Goal: Information Seeking & Learning: Learn about a topic

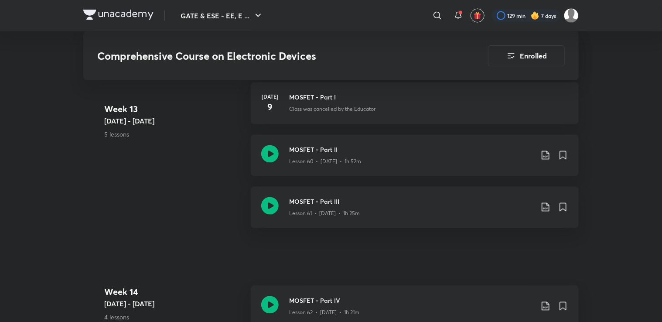
scroll to position [4069, 0]
click at [269, 151] on icon at bounding box center [269, 152] width 17 height 17
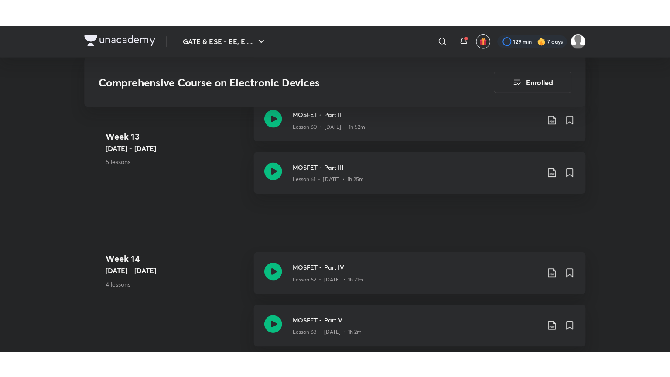
scroll to position [4130, 0]
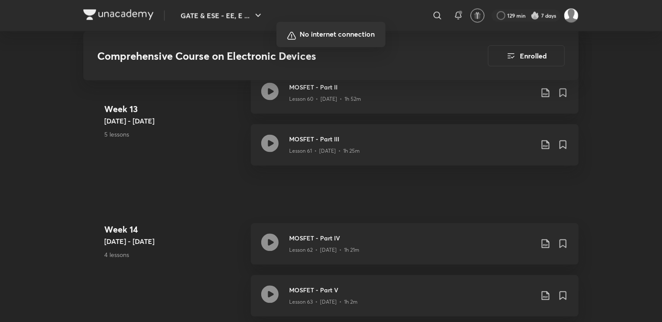
click at [634, 150] on div at bounding box center [331, 161] width 662 height 322
click at [539, 109] on div at bounding box center [331, 161] width 662 height 322
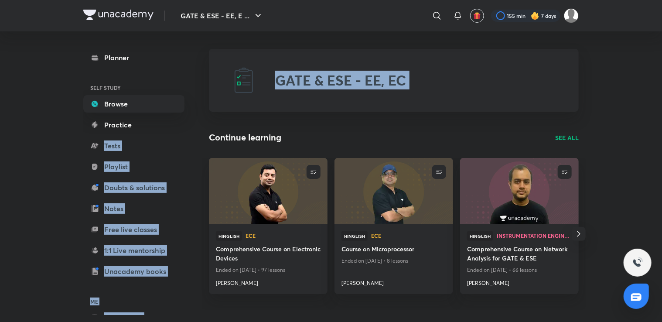
drag, startPoint x: 202, startPoint y: 137, endPoint x: 207, endPoint y: 136, distance: 5.2
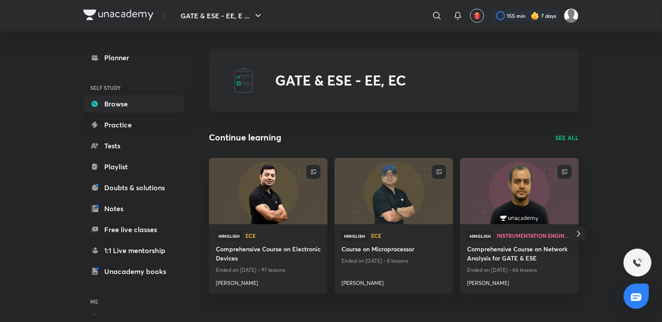
click at [240, 252] on h4 "Comprehensive Course on Electronic Devices" at bounding box center [268, 254] width 105 height 20
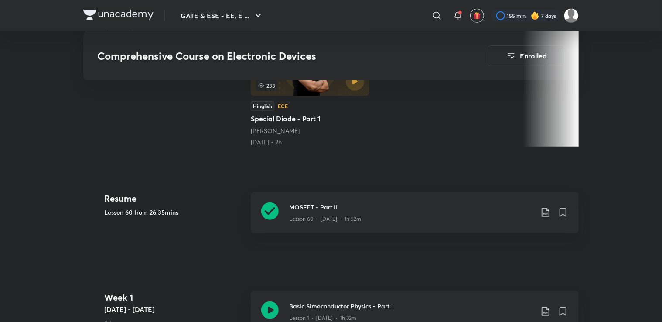
scroll to position [283, 0]
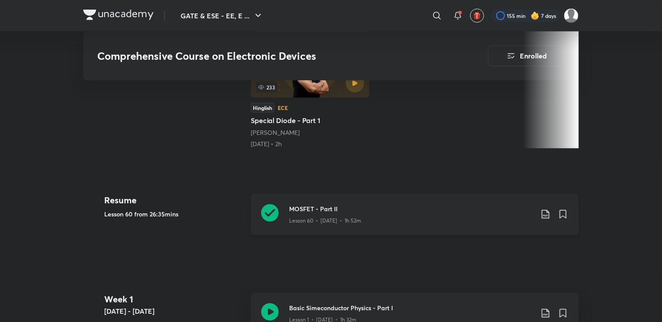
click at [269, 211] on icon at bounding box center [269, 212] width 17 height 17
